Goal: Task Accomplishment & Management: Manage account settings

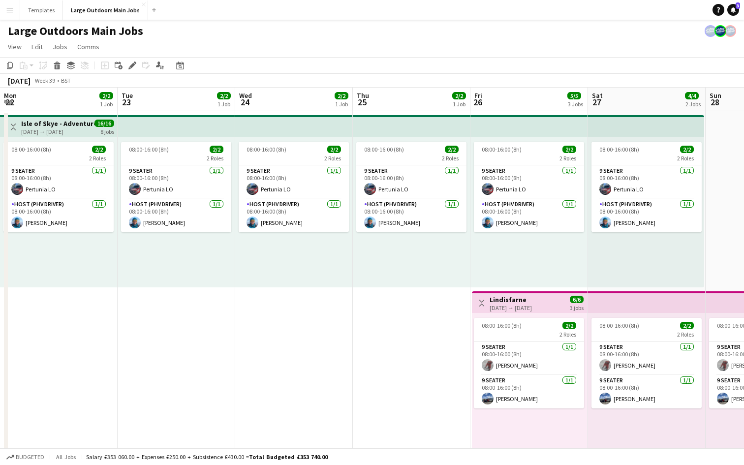
scroll to position [0, 289]
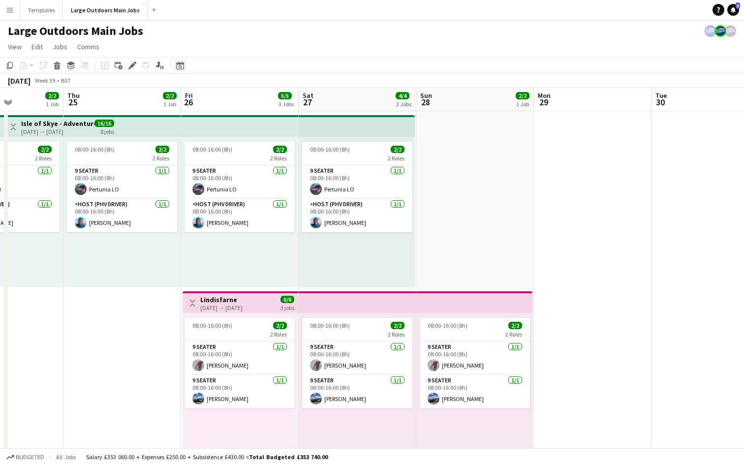
click at [178, 62] on icon "Date picker" at bounding box center [180, 66] width 8 height 8
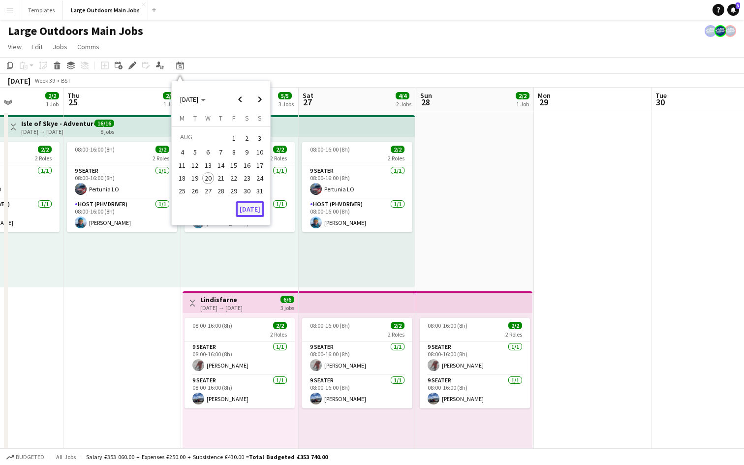
click at [250, 205] on button "[DATE]" at bounding box center [250, 209] width 29 height 16
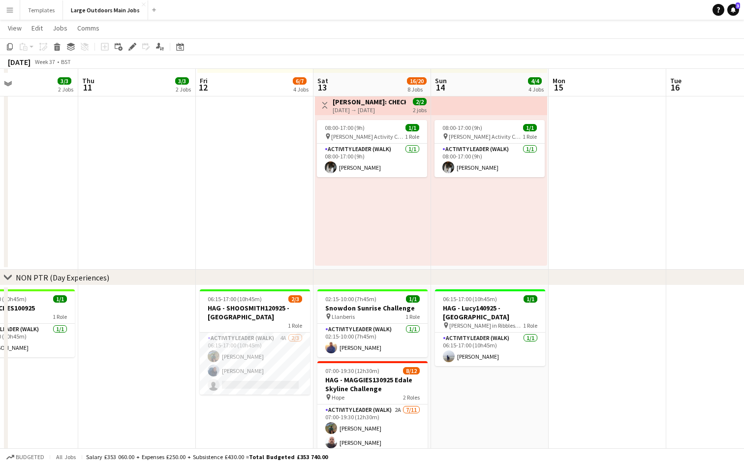
scroll to position [572, 0]
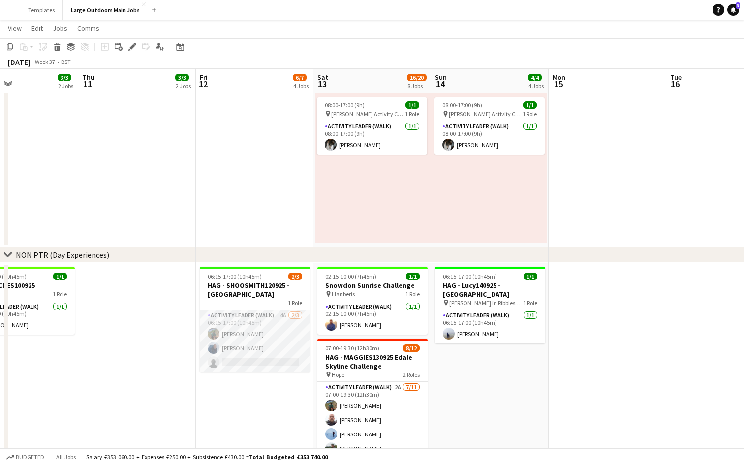
click at [291, 369] on app-card-role "Activity Leader (Walk) 4A [DATE] 06:15-17:00 (10h45m) [PERSON_NAME] [PERSON_NAM…" at bounding box center [255, 341] width 110 height 62
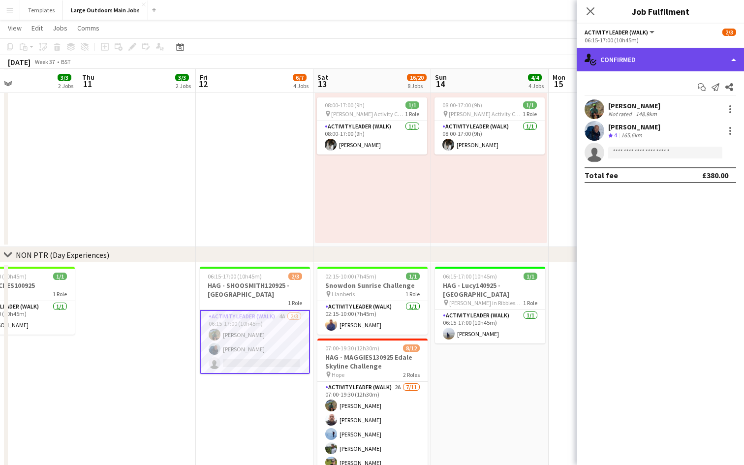
click at [668, 62] on div "single-neutral-actions-check-2 Confirmed" at bounding box center [660, 60] width 167 height 24
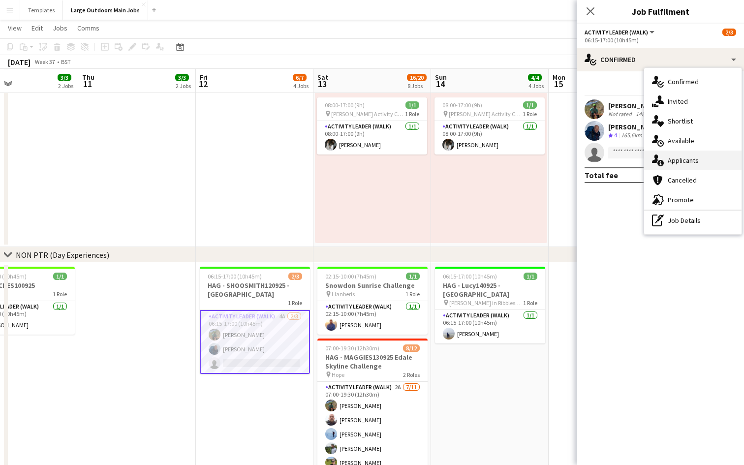
click at [677, 158] on div "single-neutral-actions-information Applicants" at bounding box center [692, 161] width 97 height 20
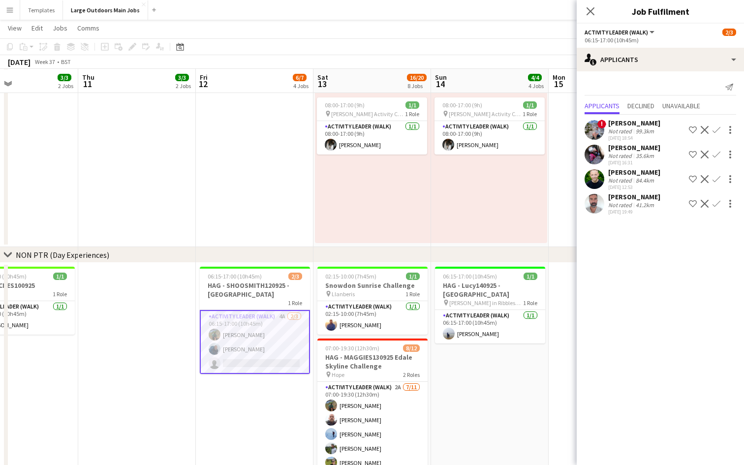
click at [597, 208] on app-user-avatar at bounding box center [595, 204] width 20 height 20
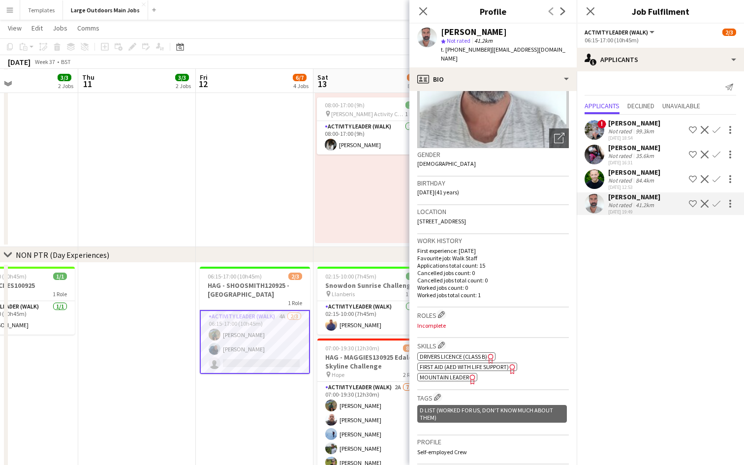
scroll to position [98, 0]
click at [441, 311] on app-icon "Edit crew company roles" at bounding box center [441, 314] width 7 height 7
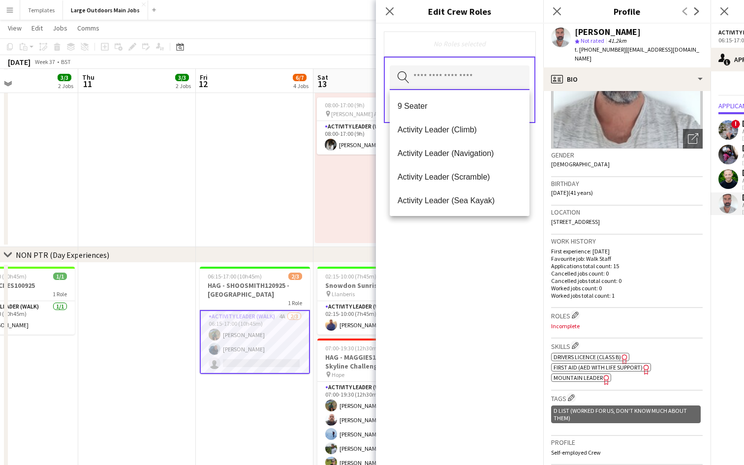
click at [479, 74] on input "text" at bounding box center [460, 77] width 140 height 25
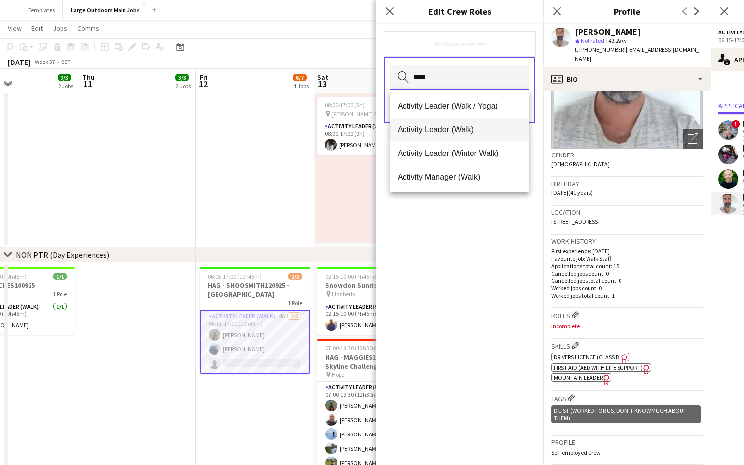
type input "****"
click at [476, 122] on mat-option "Activity Leader (Walk)" at bounding box center [460, 130] width 140 height 24
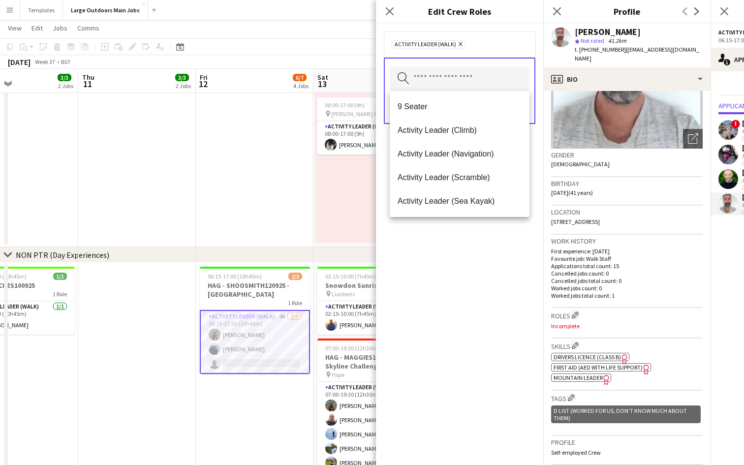
click at [483, 283] on div "Activity Leader (Walk) Remove Search by role type Save" at bounding box center [459, 244] width 167 height 441
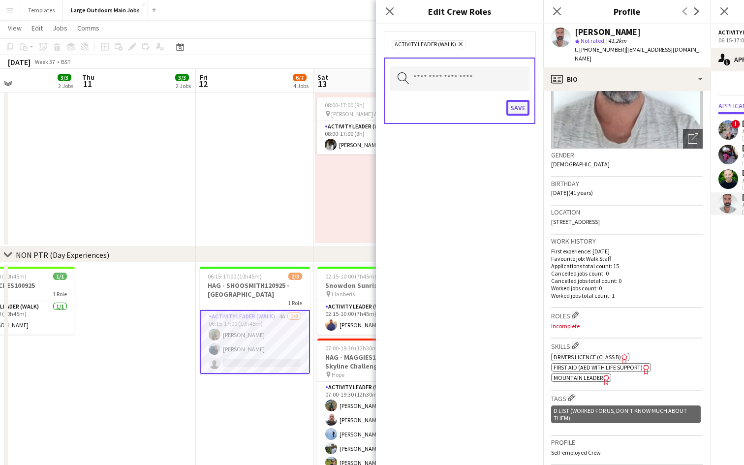
click at [520, 106] on button "Save" at bounding box center [517, 108] width 23 height 16
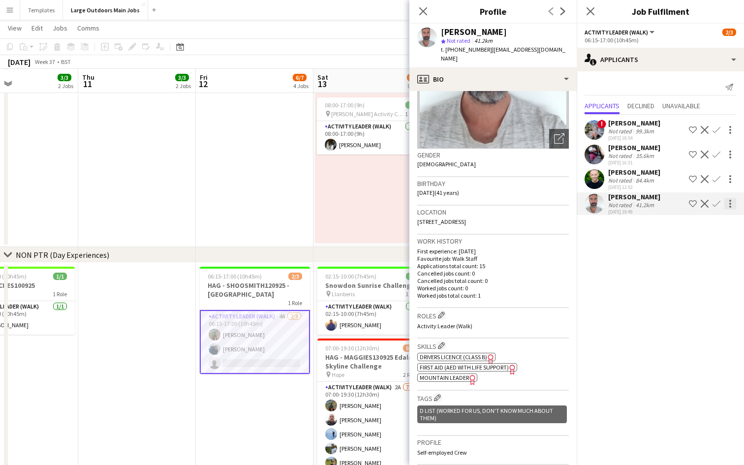
click at [730, 202] on div at bounding box center [730, 204] width 12 height 12
click at [483, 48] on div at bounding box center [372, 232] width 744 height 465
drag, startPoint x: 484, startPoint y: 49, endPoint x: 447, endPoint y: 50, distance: 36.9
click at [447, 50] on span "t. [PHONE_NUMBER]" at bounding box center [466, 49] width 51 height 7
click at [484, 49] on span "t. [PHONE_NUMBER]" at bounding box center [466, 49] width 51 height 7
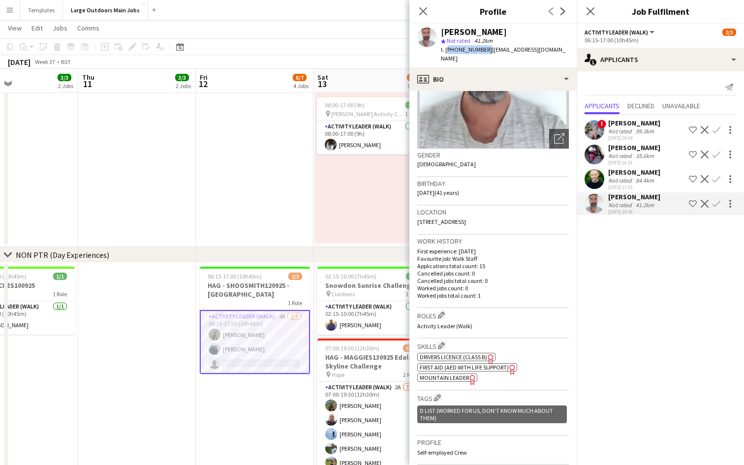
drag, startPoint x: 484, startPoint y: 49, endPoint x: 446, endPoint y: 50, distance: 38.4
click at [446, 50] on span "t. [PHONE_NUMBER]" at bounding box center [466, 49] width 51 height 7
copy span "[PHONE_NUMBER]"
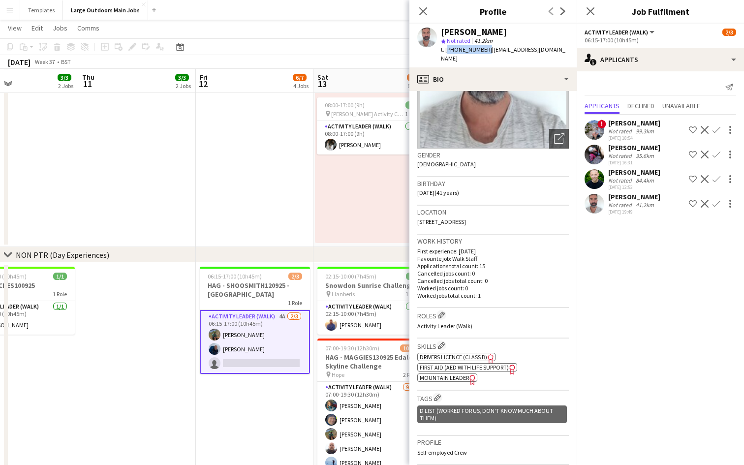
click at [124, 359] on app-date-cell at bounding box center [137, 470] width 118 height 414
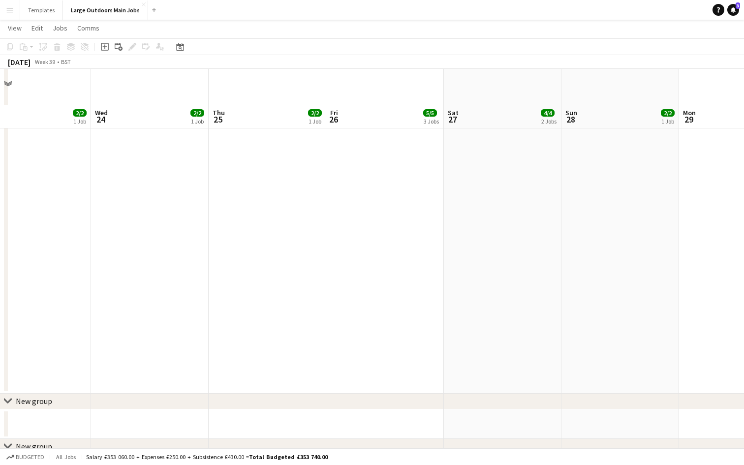
scroll to position [890, 0]
